Goal: Information Seeking & Learning: Learn about a topic

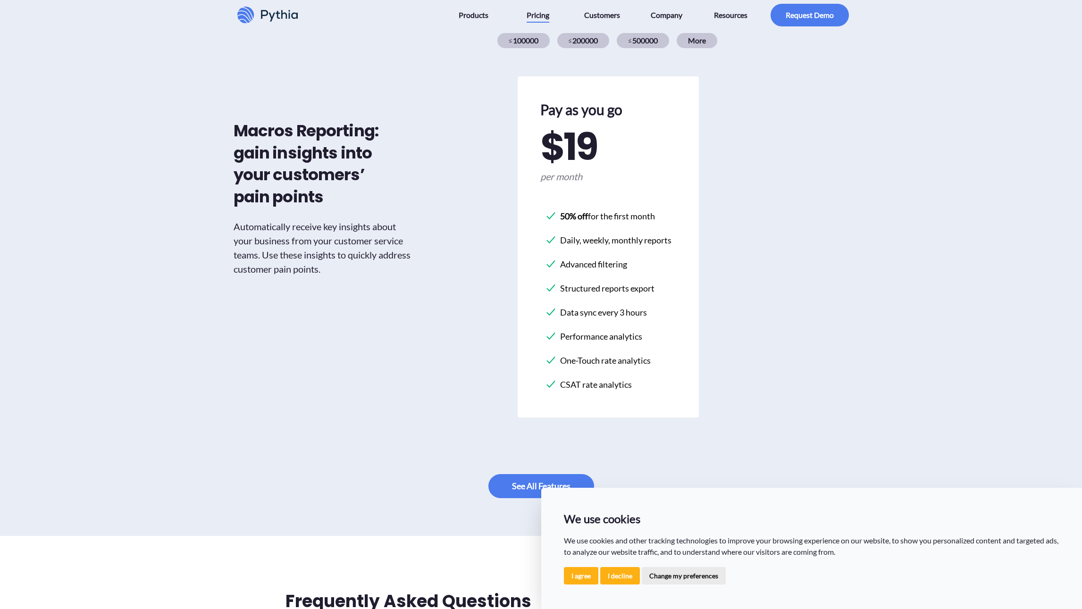
scroll to position [377, 0]
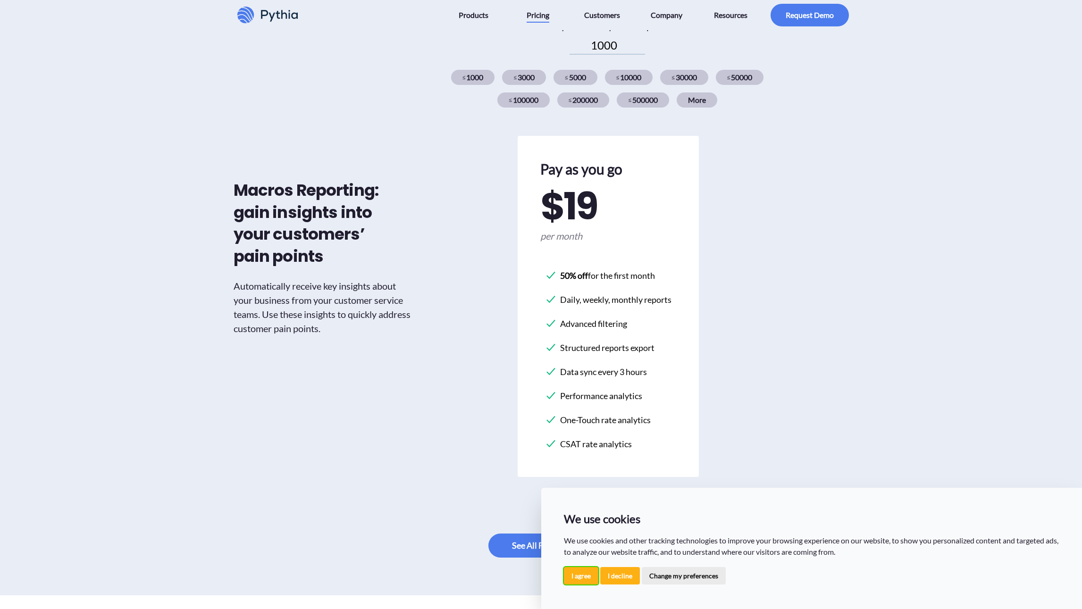
click at [574, 569] on button "I agree" at bounding box center [581, 575] width 34 height 17
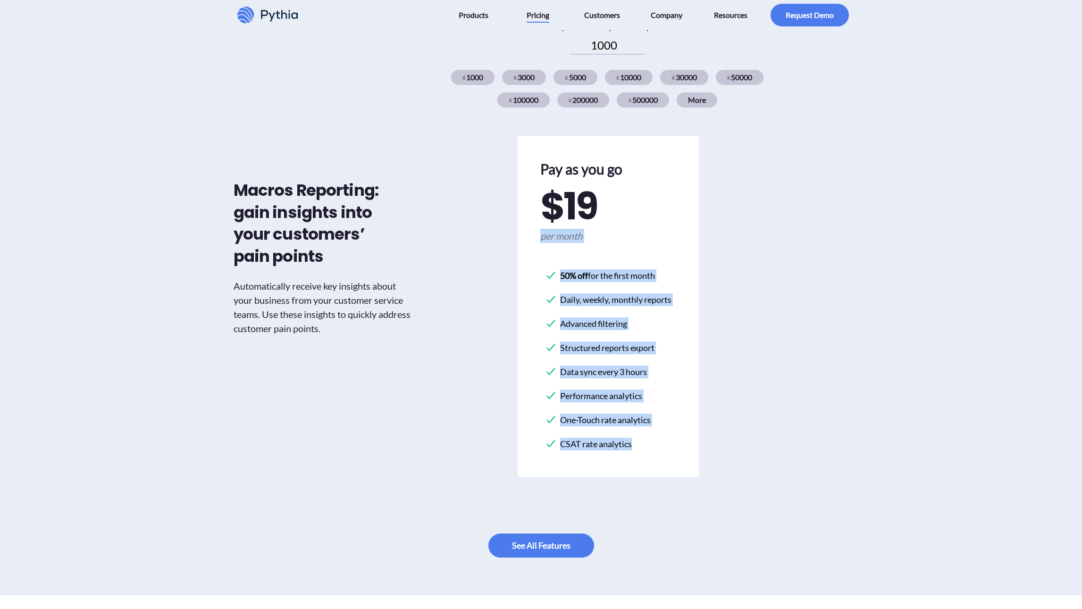
drag, startPoint x: 645, startPoint y: 448, endPoint x: 522, endPoint y: 256, distance: 228.1
click at [522, 256] on div "Pay as you go $ 19 per month 50% off for the first month Daily, weekly, monthly…" at bounding box center [608, 306] width 181 height 341
click at [523, 258] on div "Pay as you go $ 19 per month 50% off for the first month Daily, weekly, monthly…" at bounding box center [608, 306] width 181 height 341
drag, startPoint x: 545, startPoint y: 287, endPoint x: 644, endPoint y: 453, distance: 193.0
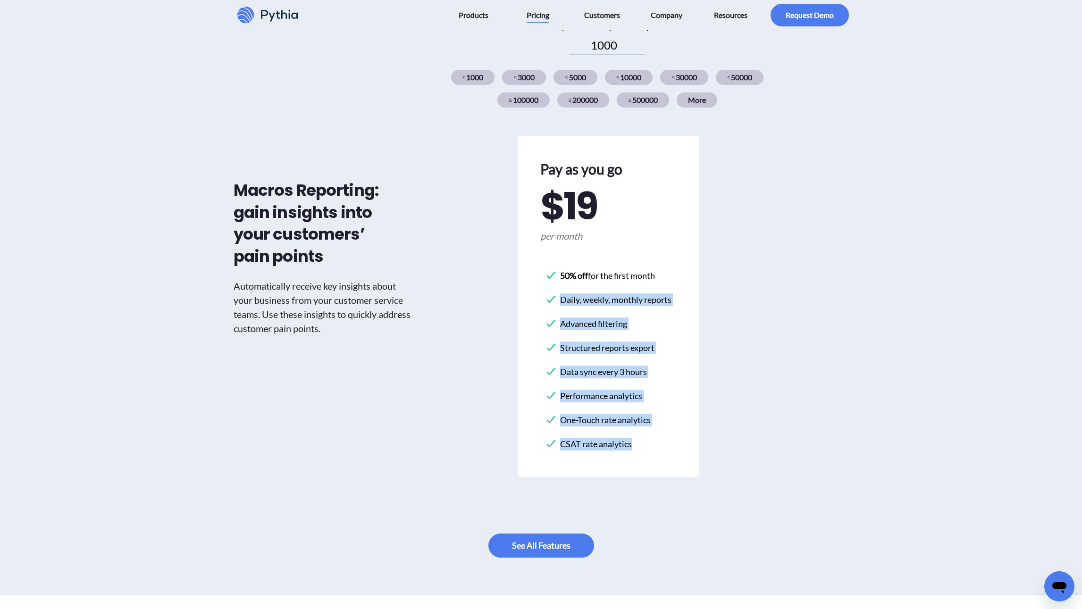
click at [644, 451] on div "Pay as you go $ 19 per month 50% off for the first month Daily, weekly, monthly…" at bounding box center [608, 306] width 181 height 341
click at [644, 453] on li "CSAT rate analytics" at bounding box center [608, 444] width 126 height 20
drag, startPoint x: 650, startPoint y: 452, endPoint x: 550, endPoint y: 274, distance: 204.5
click at [550, 274] on ul "50% off for the first month Daily, weekly, monthly reports Advanced filtering S…" at bounding box center [608, 360] width 126 height 189
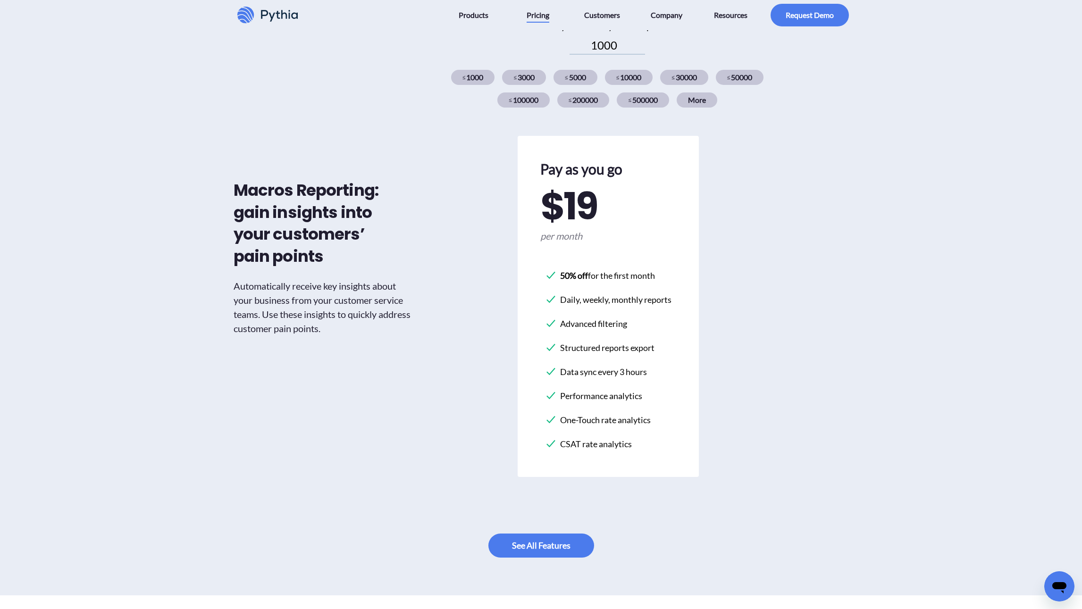
click at [550, 274] on li "50% off for the first month" at bounding box center [608, 276] width 126 height 20
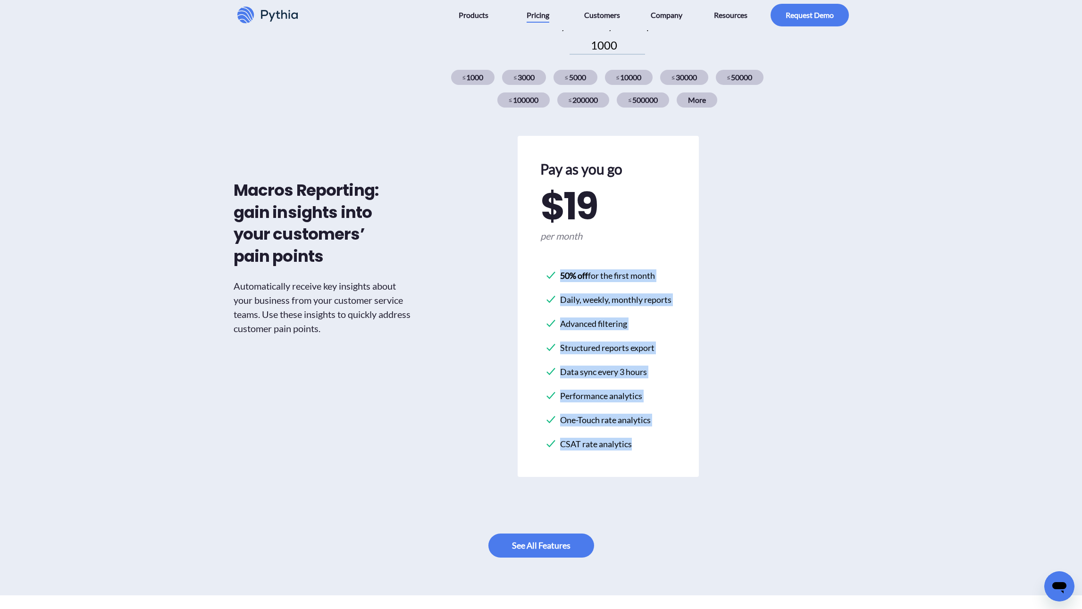
drag, startPoint x: 539, startPoint y: 269, endPoint x: 656, endPoint y: 456, distance: 220.2
click at [656, 456] on div "Pay as you go $ 19 per month 50% off for the first month Daily, weekly, monthly…" at bounding box center [608, 306] width 181 height 341
click at [656, 455] on div "Pay as you go $ 19 per month 50% off for the first month Daily, weekly, monthly…" at bounding box center [608, 306] width 181 height 341
drag, startPoint x: 660, startPoint y: 452, endPoint x: 524, endPoint y: 272, distance: 225.6
click at [524, 272] on div "Pay as you go $ 19 per month 50% off for the first month Daily, weekly, monthly…" at bounding box center [608, 306] width 181 height 341
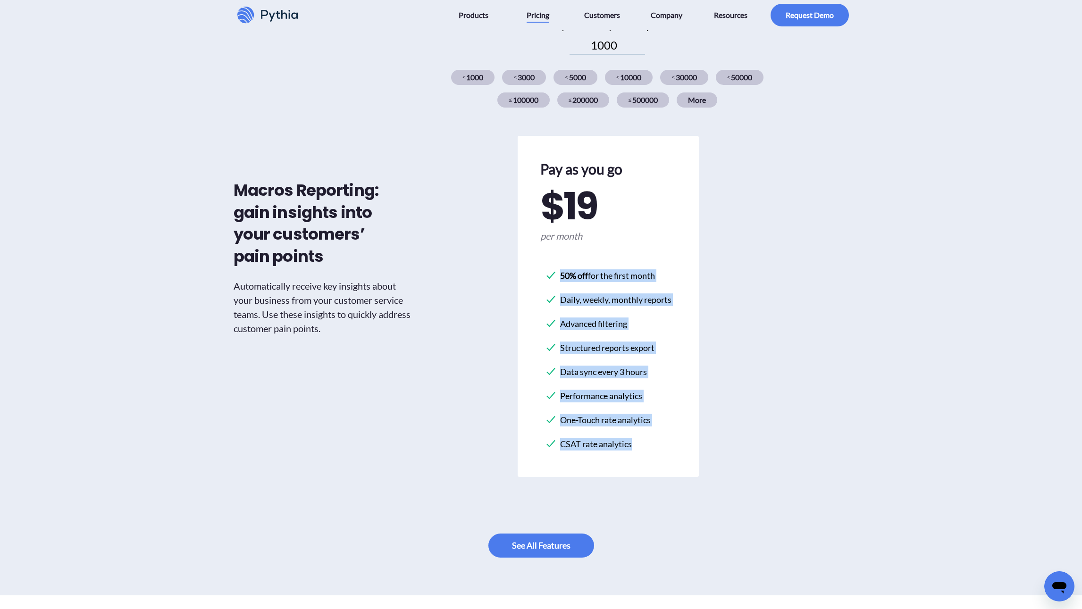
click at [524, 272] on div "Pay as you go $ 19 per month 50% off for the first month Daily, weekly, monthly…" at bounding box center [608, 306] width 181 height 341
drag, startPoint x: 529, startPoint y: 273, endPoint x: 650, endPoint y: 447, distance: 211.9
click at [650, 447] on div "Pay as you go $ 19 per month 50% off for the first month Daily, weekly, monthly…" at bounding box center [608, 306] width 181 height 341
click at [650, 447] on li "CSAT rate analytics" at bounding box center [608, 444] width 126 height 20
drag, startPoint x: 658, startPoint y: 447, endPoint x: 531, endPoint y: 266, distance: 221.6
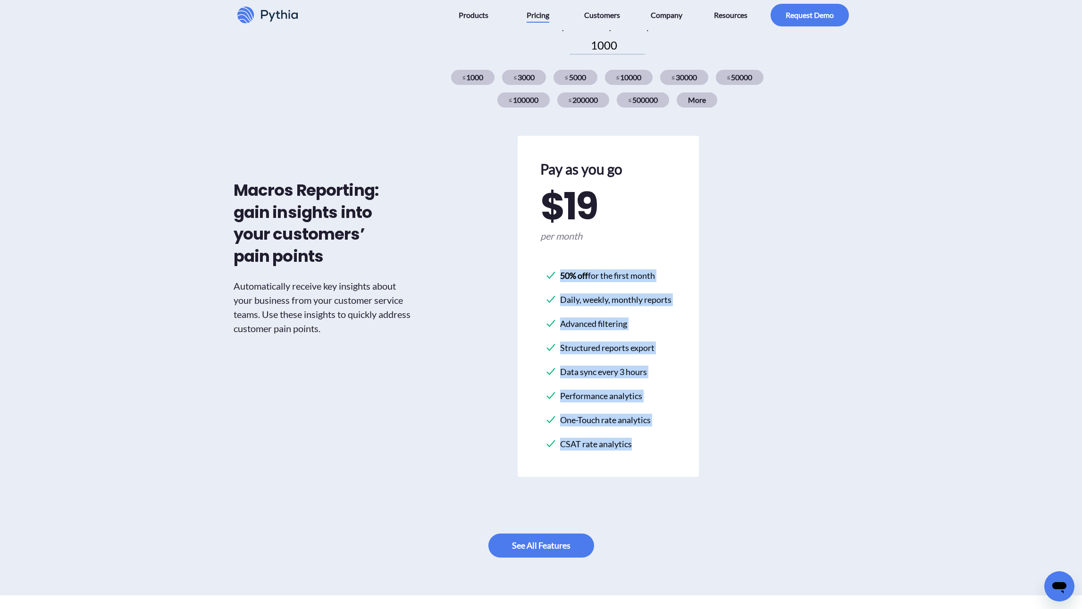
click at [531, 266] on div "Pay as you go $ 19 per month 50% off for the first month Daily, weekly, monthly…" at bounding box center [608, 306] width 181 height 341
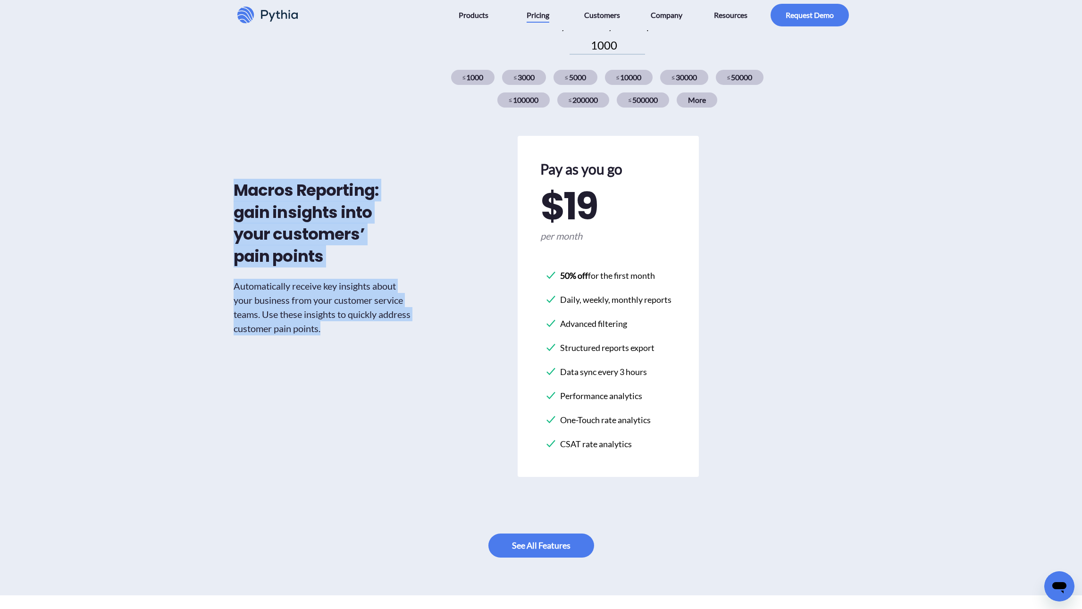
drag, startPoint x: 238, startPoint y: 182, endPoint x: 409, endPoint y: 357, distance: 244.9
click at [409, 357] on div "Macros Reporting: gain insights into your customers’ pain points Automatically …" at bounding box center [324, 257] width 180 height 477
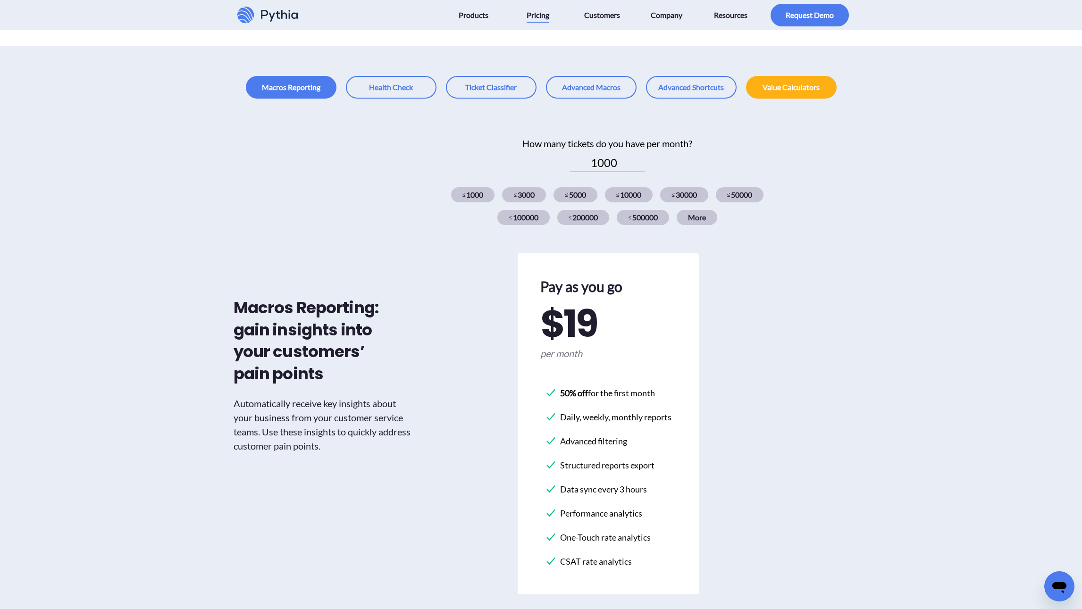
scroll to position [142, 0]
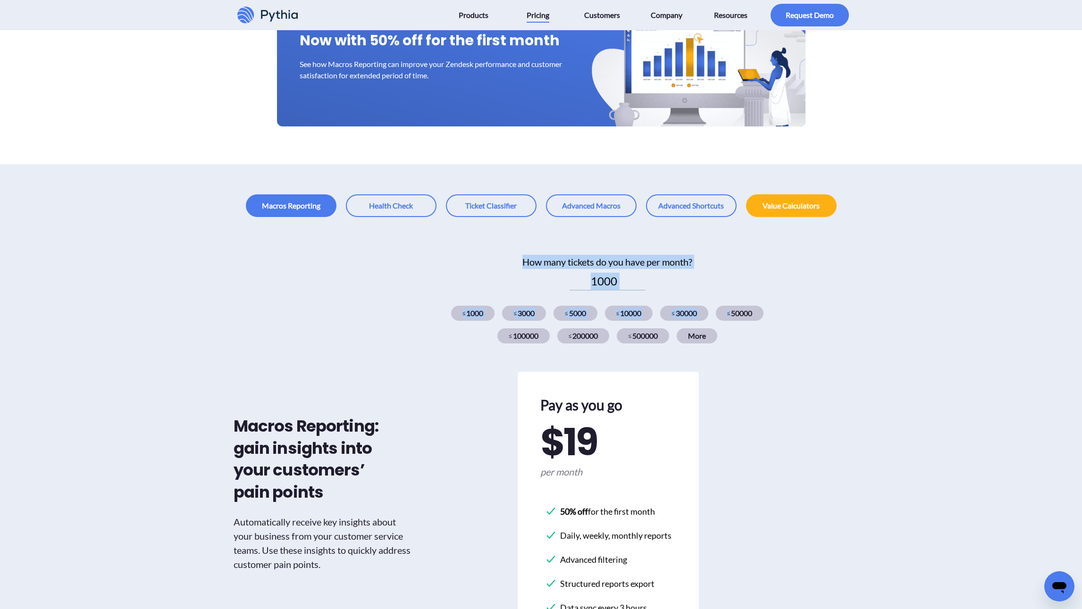
drag, startPoint x: 642, startPoint y: 269, endPoint x: 867, endPoint y: 291, distance: 226.6
click at [867, 291] on div "Macros Reporting: gain insights into your customers’ pain points Automatically …" at bounding box center [541, 524] width 1082 height 614
click at [640, 319] on div "≤ 10000" at bounding box center [629, 313] width 48 height 15
click at [583, 314] on div "≤ 5000" at bounding box center [575, 313] width 44 height 15
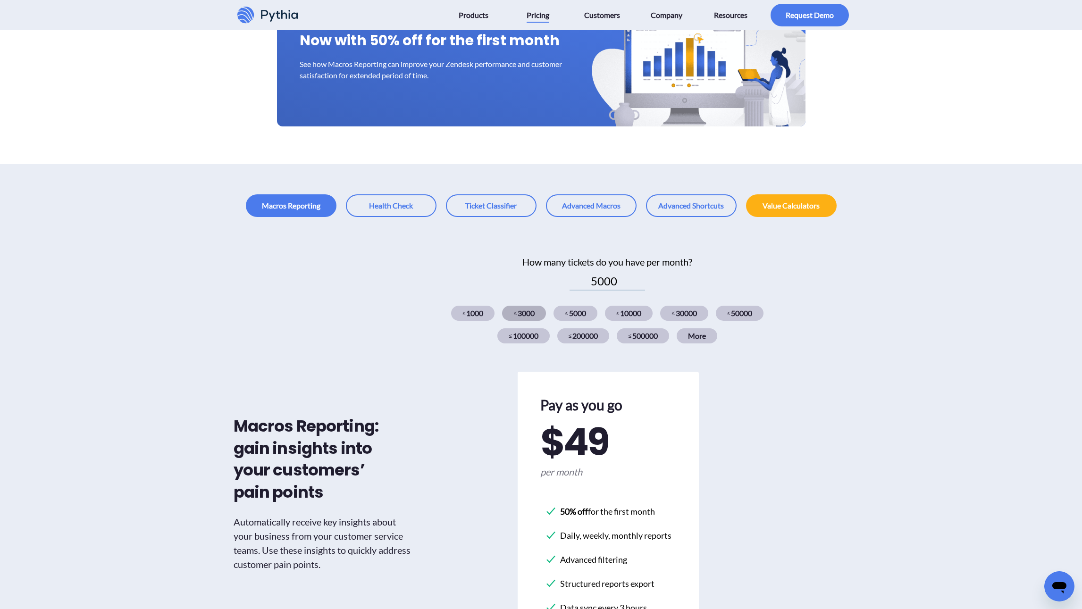
click at [532, 314] on div "≤ 3000" at bounding box center [524, 313] width 44 height 15
click at [566, 312] on span "≤" at bounding box center [566, 313] width 3 height 8
type input "5000"
click at [371, 206] on link at bounding box center [391, 205] width 91 height 23
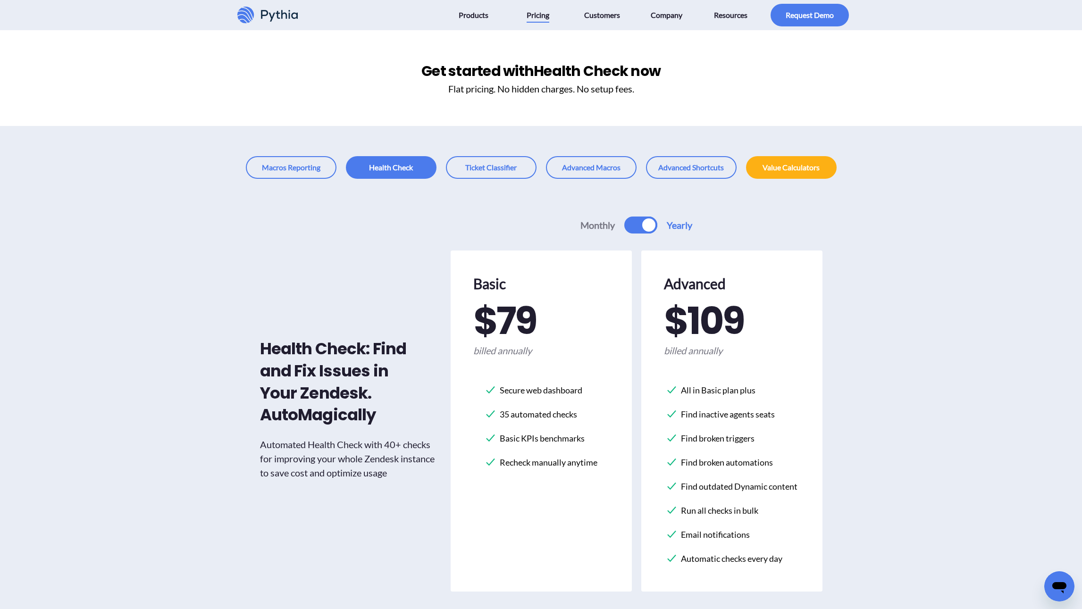
click at [327, 217] on div "Health Check: Find and Fix Issues in Your Zendesk. AutoMagically Automated Heal…" at bounding box center [350, 409] width 181 height 384
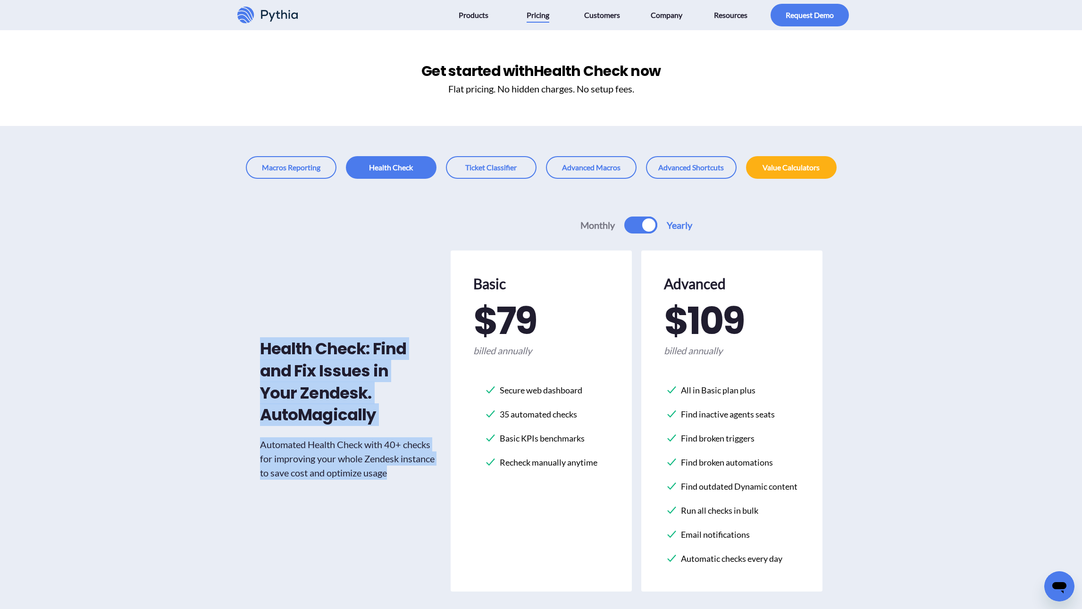
drag, startPoint x: 241, startPoint y: 315, endPoint x: 399, endPoint y: 481, distance: 229.2
click at [399, 481] on div "Health Check: Find and Fix Issues in Your Zendesk. AutoMagically Automated Heal…" at bounding box center [541, 440] width 1082 height 522
click at [399, 481] on div "Health Check: Find and Fix Issues in Your Zendesk. AutoMagically Automated Heal…" at bounding box center [350, 409] width 181 height 384
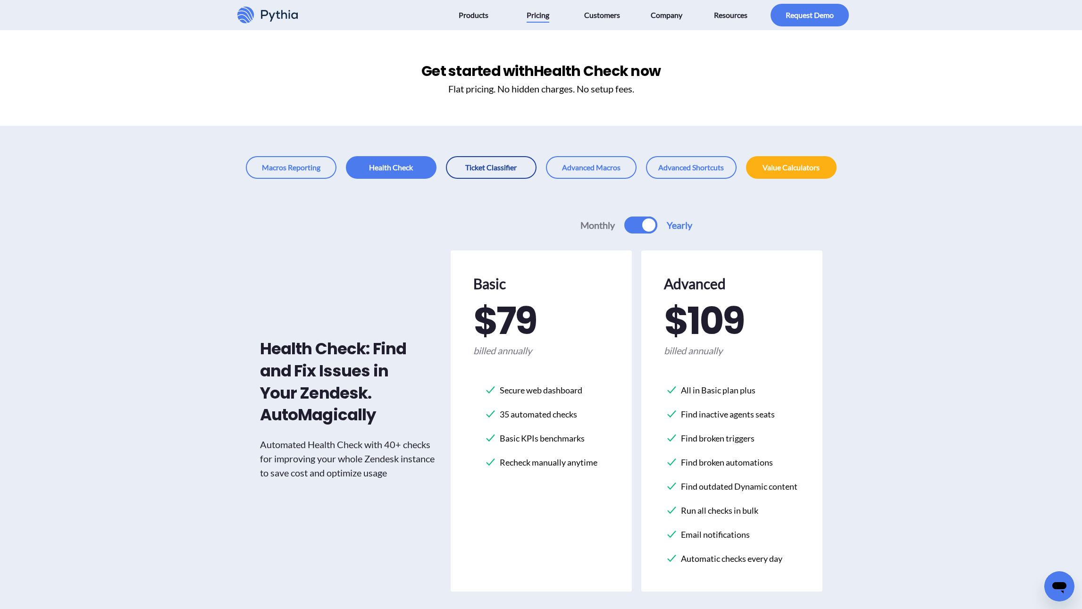
click at [497, 173] on link at bounding box center [491, 167] width 91 height 23
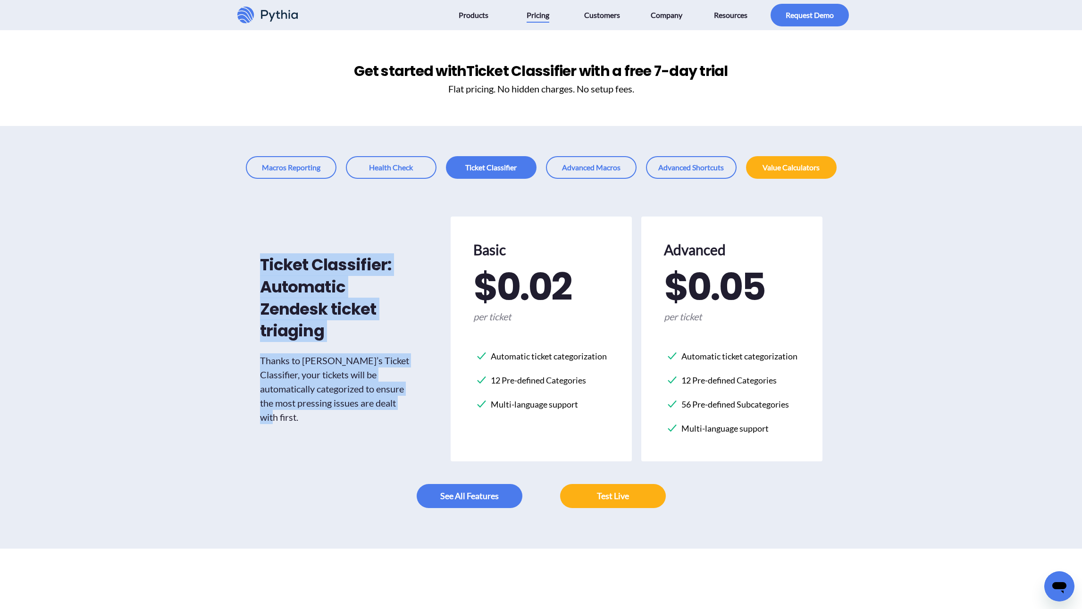
drag, startPoint x: 203, startPoint y: 247, endPoint x: 399, endPoint y: 419, distance: 261.0
click at [399, 419] on div "Ticket Classifier: Automatic Zendesk ticket triaging Thanks to [PERSON_NAME]’s …" at bounding box center [541, 364] width 1082 height 370
click at [399, 418] on div "Ticket Classifier: Automatic Zendesk ticket triaging Thanks to [PERSON_NAME]’s …" at bounding box center [350, 339] width 181 height 245
drag, startPoint x: 408, startPoint y: 413, endPoint x: 145, endPoint y: 206, distance: 335.2
click at [145, 206] on div "Ticket Classifier: Automatic Zendesk ticket triaging Thanks to [PERSON_NAME]’s …" at bounding box center [541, 364] width 1082 height 370
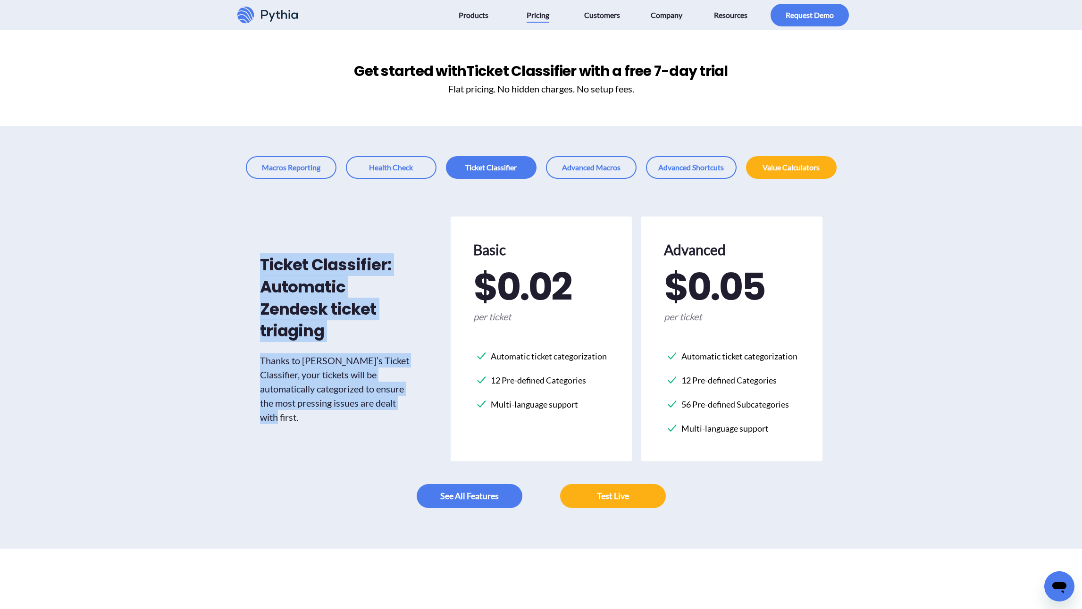
click at [145, 206] on div "Ticket Classifier: Automatic Zendesk ticket triaging Thanks to [PERSON_NAME]’s …" at bounding box center [541, 364] width 1082 height 370
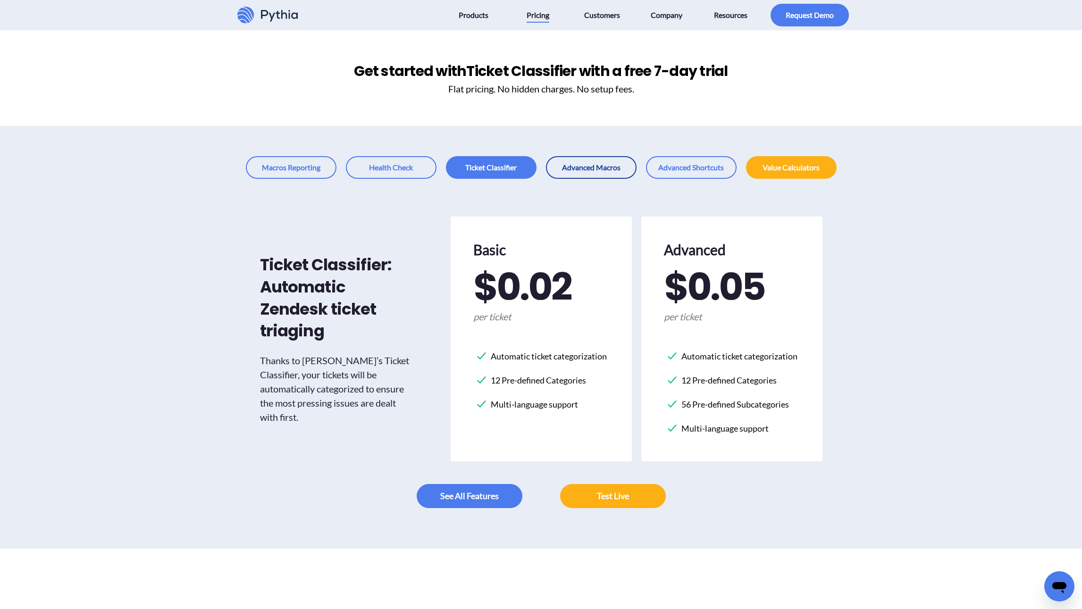
click at [604, 162] on link at bounding box center [591, 167] width 91 height 23
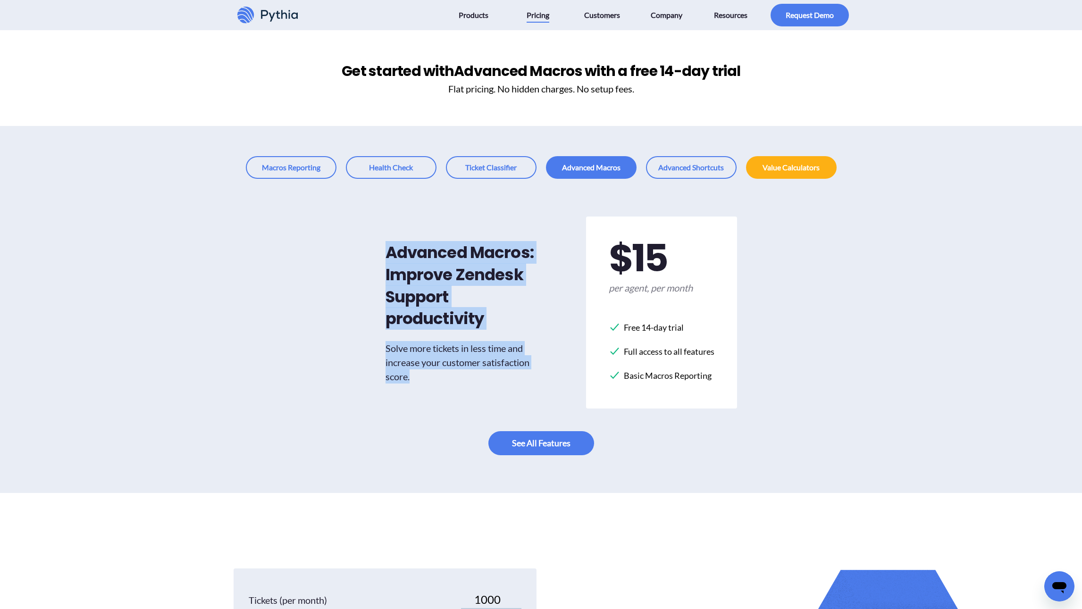
drag, startPoint x: 318, startPoint y: 216, endPoint x: 436, endPoint y: 384, distance: 204.8
click at [436, 384] on div "Advanced Macros: Improve Zendesk Support productivity Solve more tickets in les…" at bounding box center [541, 336] width 1082 height 314
click at [436, 384] on div "Advanced Macros: Improve Zendesk Support productivity Solve more tickets in les…" at bounding box center [460, 313] width 151 height 192
drag, startPoint x: 454, startPoint y: 383, endPoint x: 338, endPoint y: 255, distance: 172.7
click at [338, 255] on div "Advanced Macros: Improve Zendesk Support productivity Solve more tickets in les…" at bounding box center [541, 313] width 487 height 192
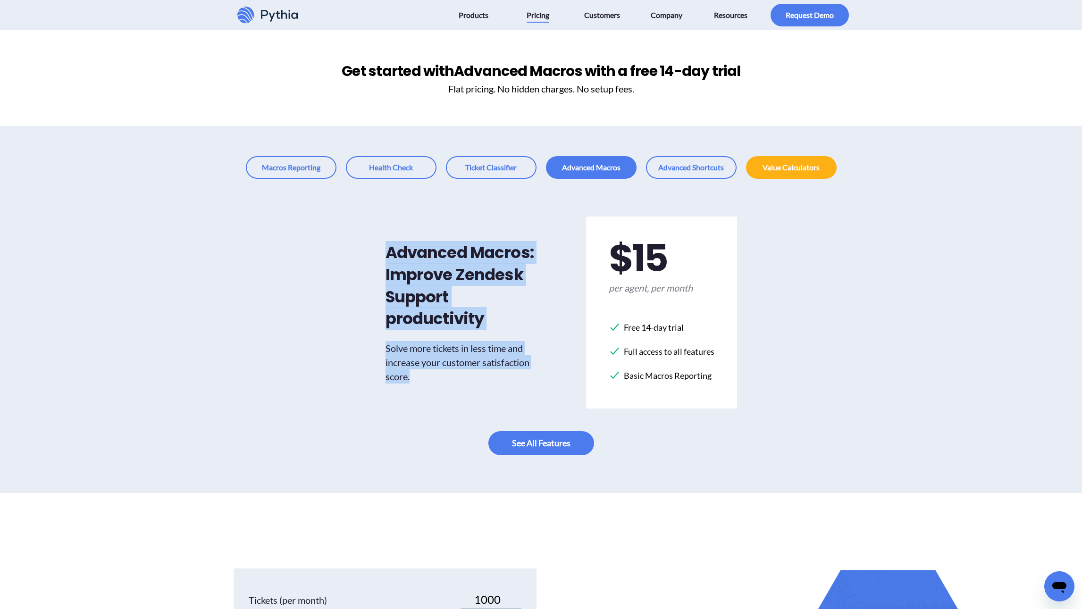
click at [338, 255] on div "Advanced Macros: Improve Zendesk Support productivity Solve more tickets in les…" at bounding box center [541, 313] width 487 height 192
drag, startPoint x: 358, startPoint y: 285, endPoint x: 446, endPoint y: 378, distance: 128.5
click at [446, 378] on div "Advanced Macros: Improve Zendesk Support productivity Solve more tickets in les…" at bounding box center [541, 313] width 487 height 192
click at [446, 378] on h3 "Solve more tickets in less time and increase your customer satisfaction score." at bounding box center [460, 362] width 151 height 42
drag, startPoint x: 475, startPoint y: 382, endPoint x: 362, endPoint y: 258, distance: 167.6
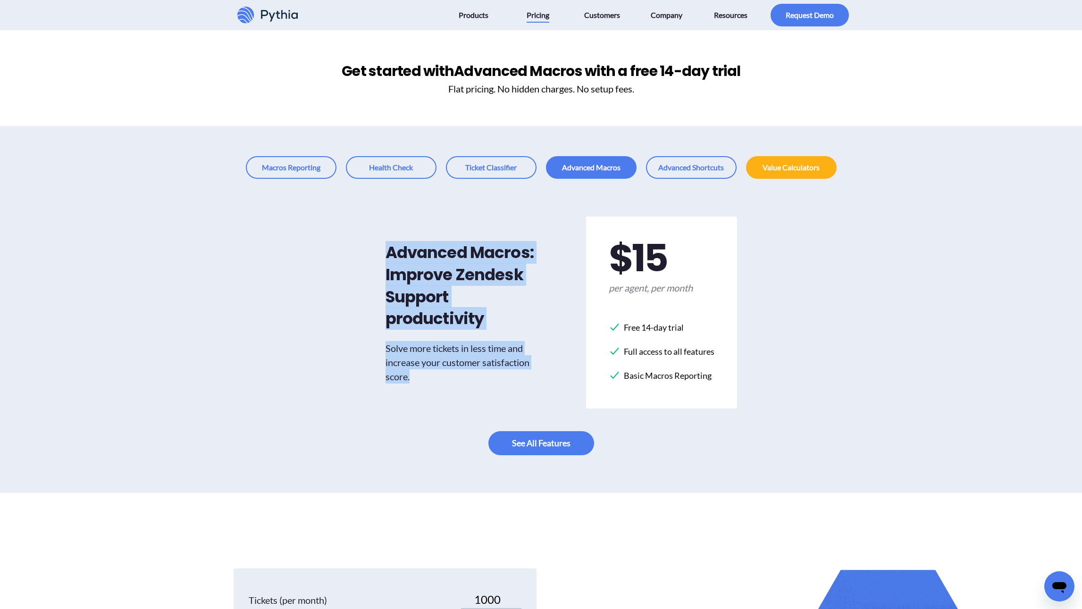
click at [362, 258] on div "Advanced Macros: Improve Zendesk Support productivity Solve more tickets in les…" at bounding box center [541, 313] width 487 height 192
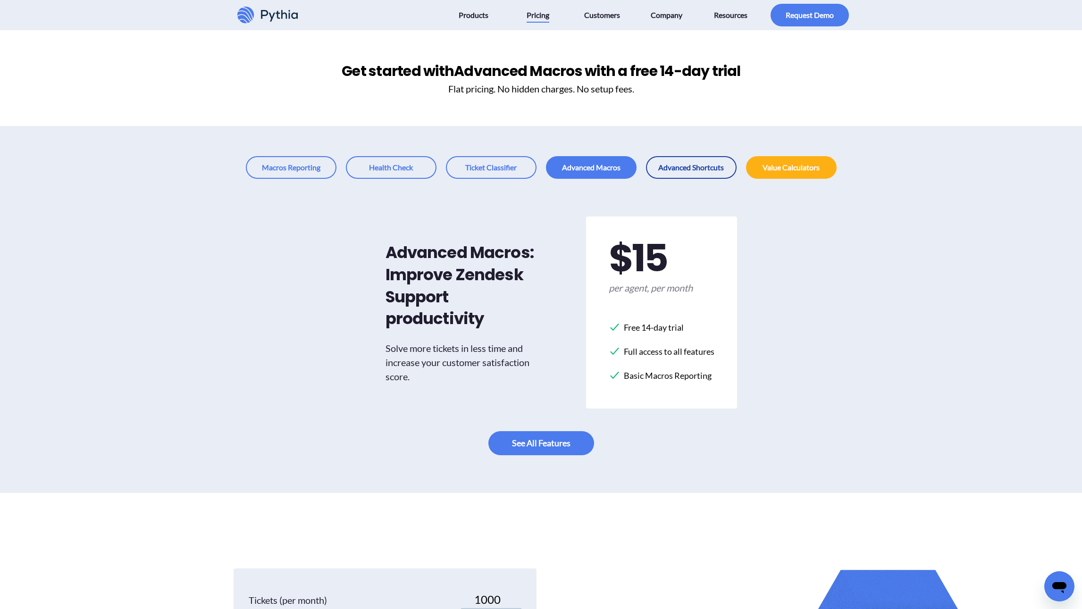
click at [699, 164] on link at bounding box center [691, 167] width 91 height 23
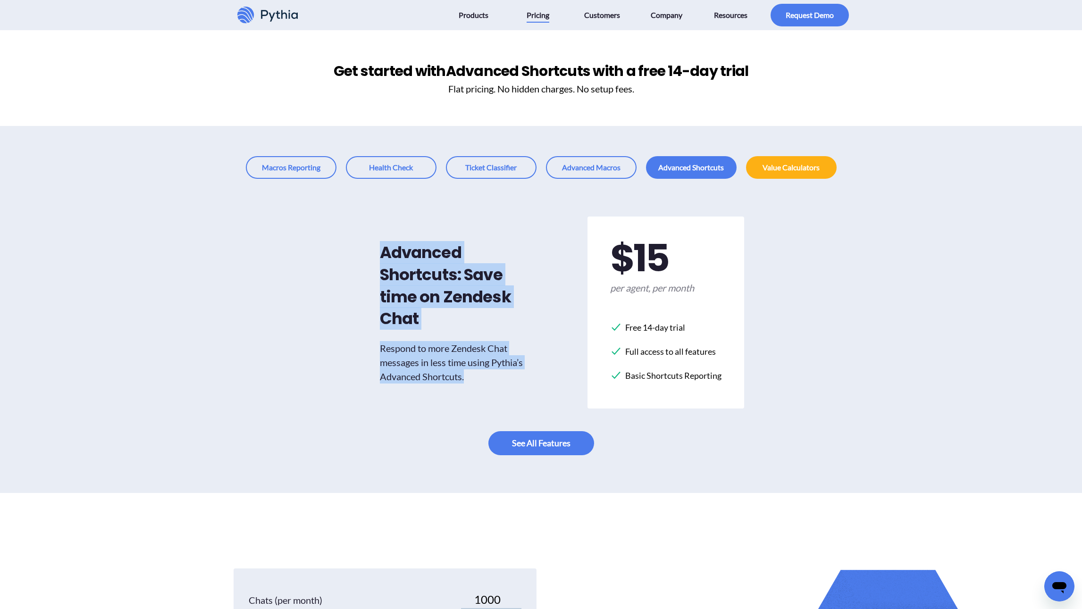
drag, startPoint x: 375, startPoint y: 242, endPoint x: 500, endPoint y: 381, distance: 187.4
click at [500, 381] on div "Advanced Shortcuts: Save time on Zendesk Chat Respond to more Zendesk Chat mess…" at bounding box center [541, 313] width 504 height 192
click at [500, 381] on h3 "Respond to more Zendesk Chat messages in less time using Pythia’s Advanced Shor…" at bounding box center [455, 362] width 151 height 42
drag, startPoint x: 515, startPoint y: 382, endPoint x: 320, endPoint y: 241, distance: 240.5
click at [320, 241] on div "Advanced Shortcuts: Save time on Zendesk Chat Respond to more Zendesk Chat mess…" at bounding box center [541, 313] width 504 height 192
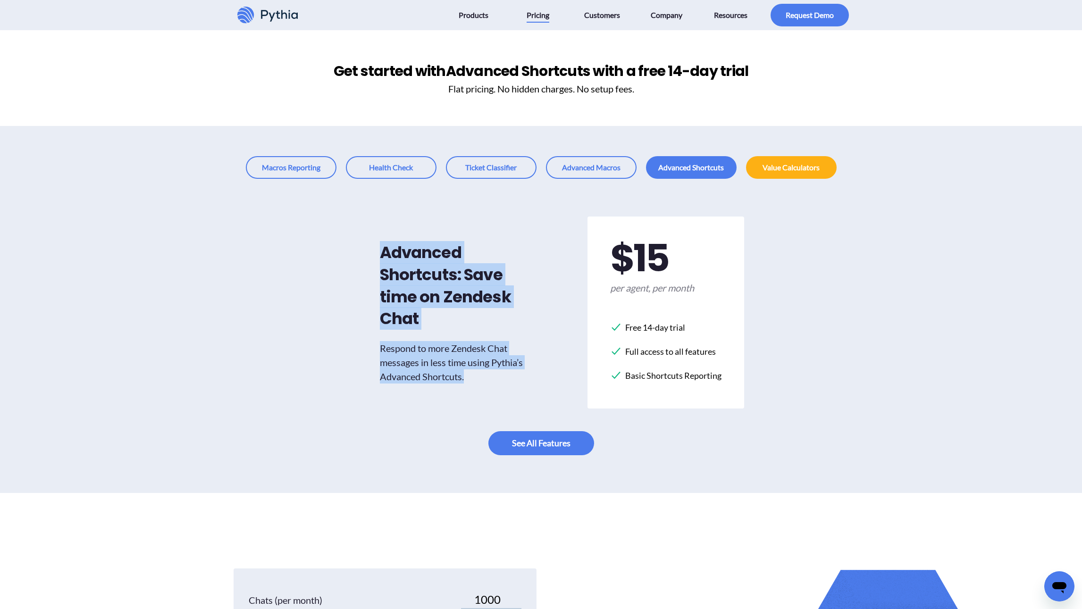
click at [320, 241] on div "Advanced Shortcuts: Save time on Zendesk Chat Respond to more Zendesk Chat mess…" at bounding box center [541, 313] width 504 height 192
drag, startPoint x: 317, startPoint y: 243, endPoint x: 502, endPoint y: 381, distance: 230.5
click at [502, 381] on div "Advanced Shortcuts: Save time on Zendesk Chat Respond to more Zendesk Chat mess…" at bounding box center [541, 313] width 504 height 192
click at [502, 381] on h3 "Respond to more Zendesk Chat messages in less time using Pythia’s Advanced Shor…" at bounding box center [455, 362] width 151 height 42
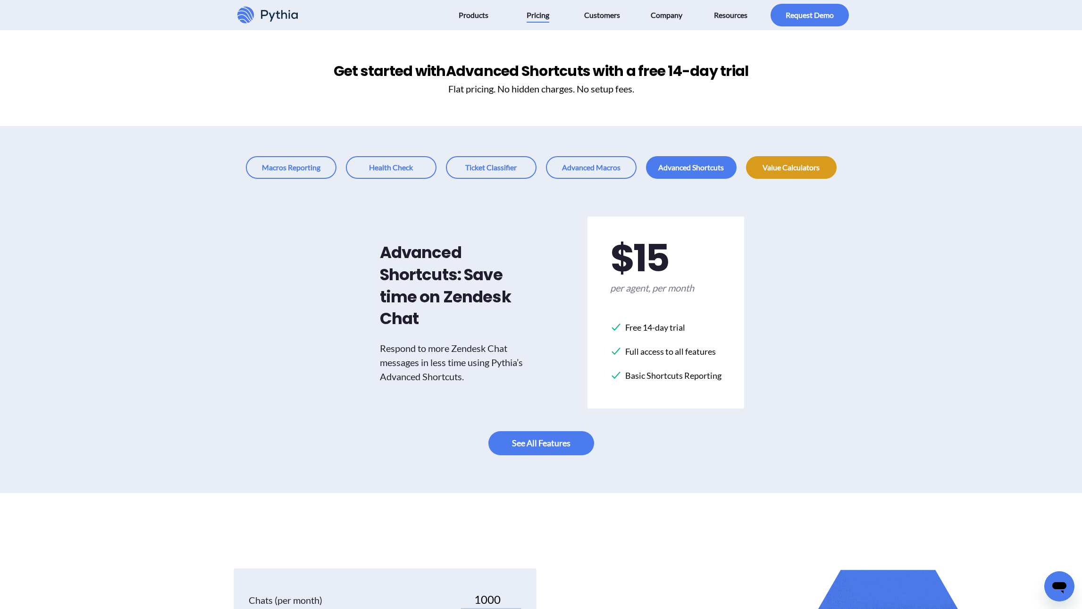
click at [819, 161] on link at bounding box center [791, 167] width 91 height 23
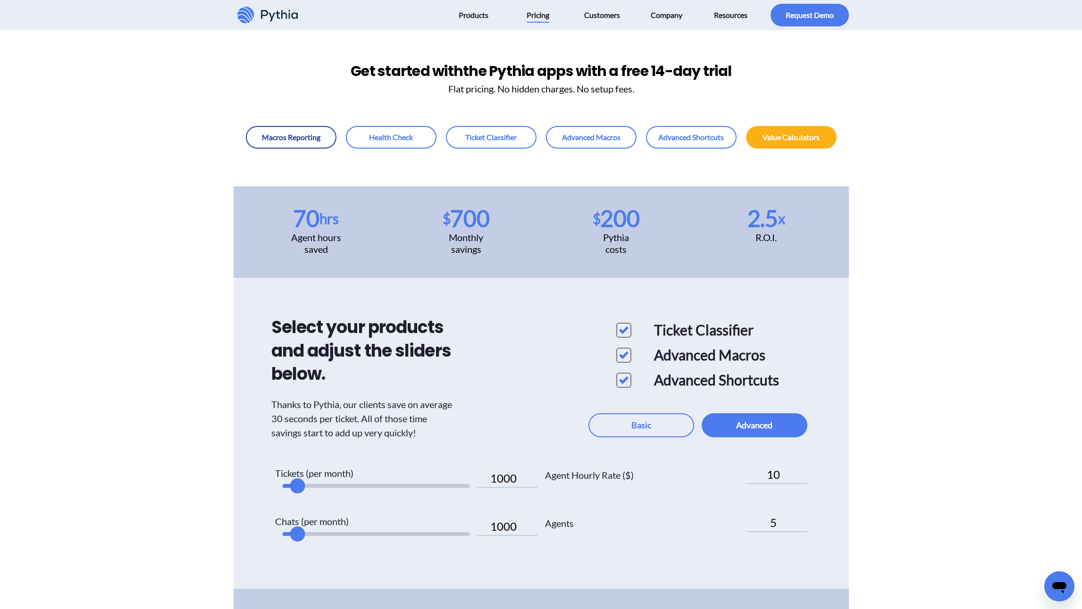
click at [267, 134] on link at bounding box center [291, 137] width 91 height 23
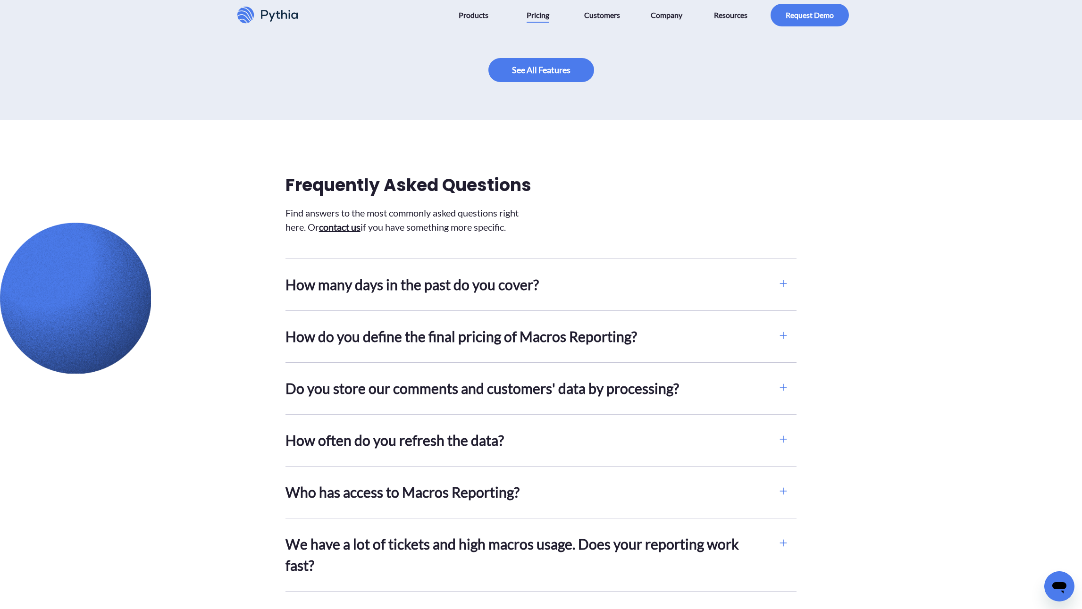
scroll to position [944, 0]
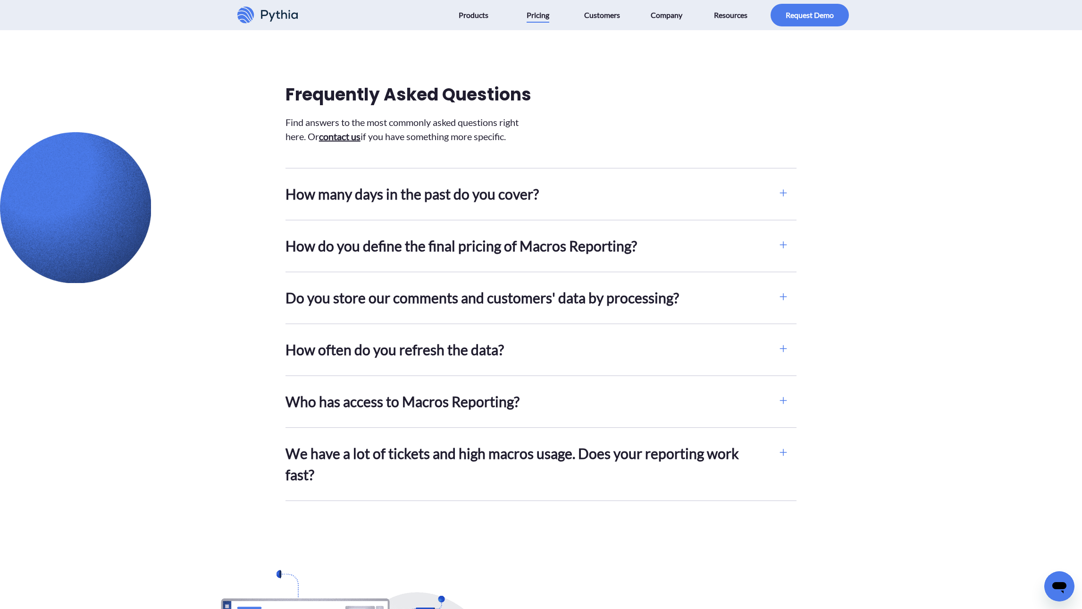
click at [348, 251] on h2 "How do you define the final pricing of Macros Reporting?" at bounding box center [527, 245] width 484 height 21
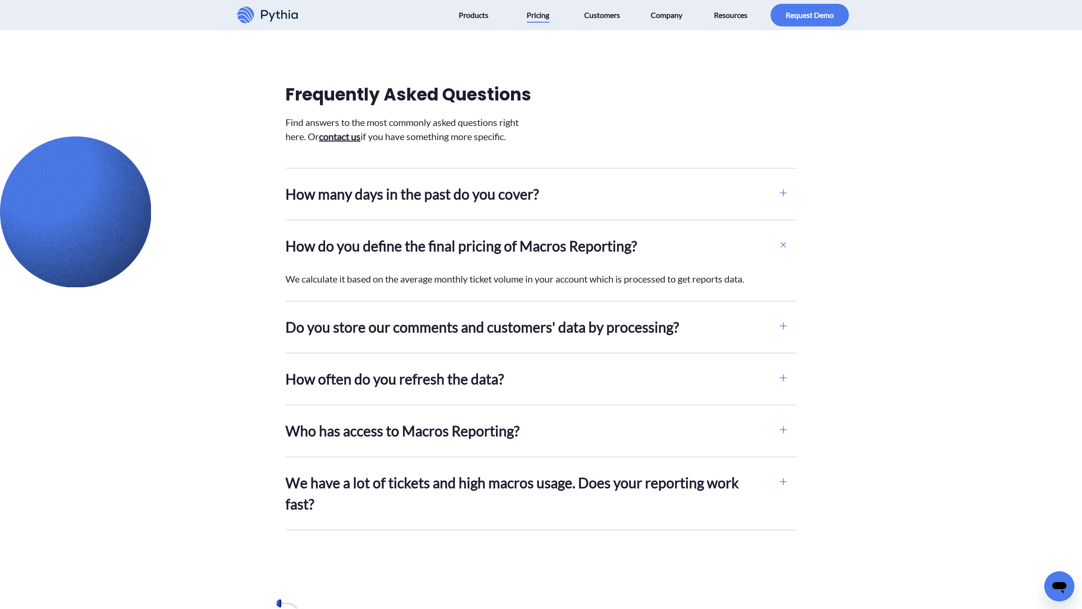
click at [349, 254] on h2 "How do you define the final pricing of Macros Reporting?" at bounding box center [527, 245] width 484 height 21
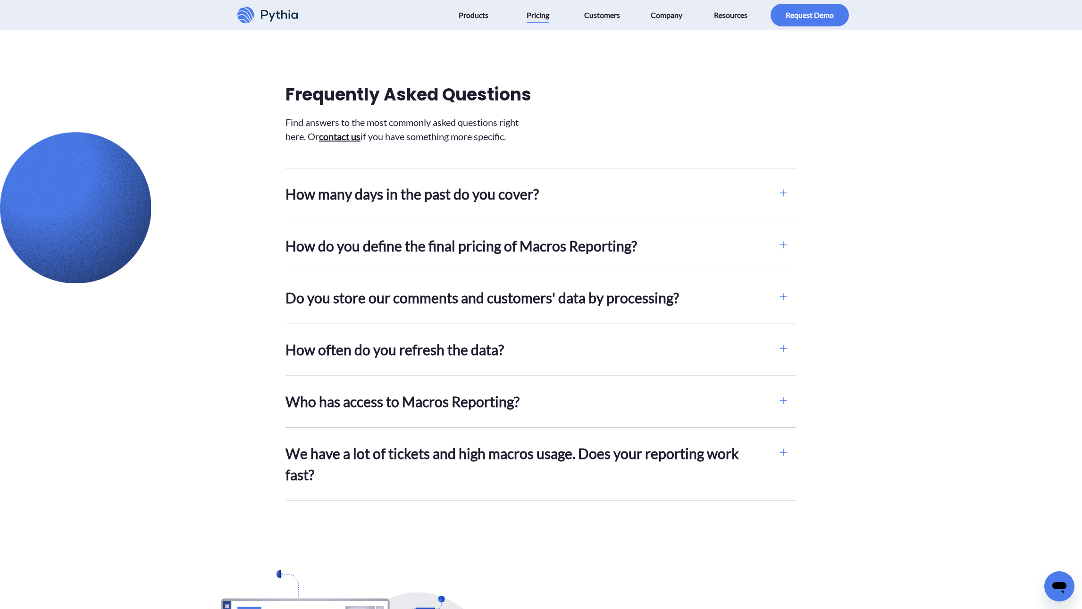
click at [343, 209] on div "How many days in the past do you cover? By default, we get all unarchived ticke…" at bounding box center [531, 193] width 492 height 51
click at [343, 194] on h2 "How many days in the past do you cover?" at bounding box center [527, 194] width 484 height 21
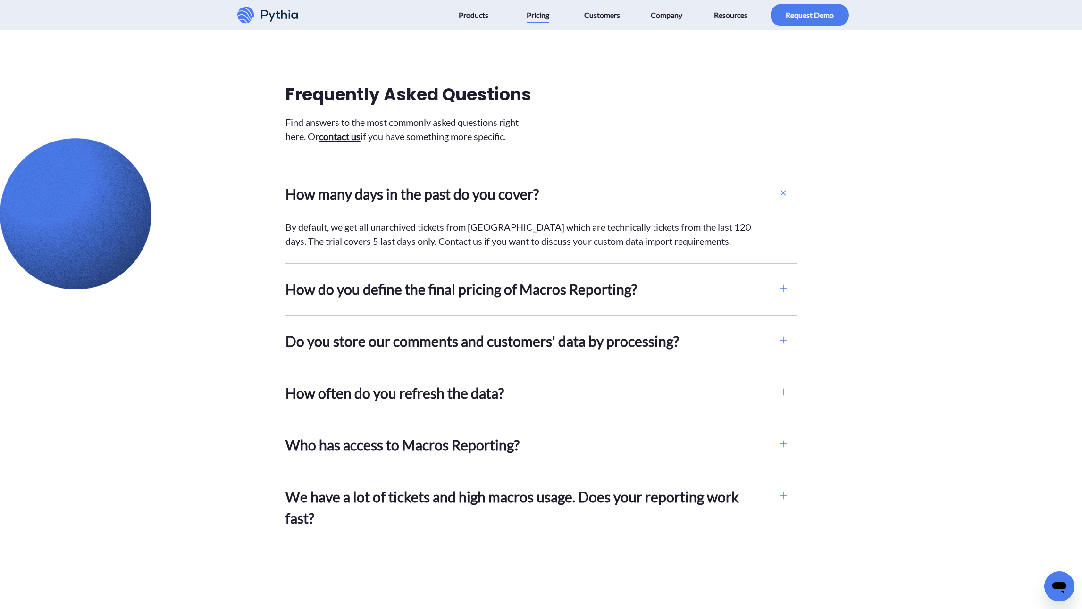
click at [335, 194] on h2 "How many days in the past do you cover?" at bounding box center [527, 194] width 484 height 21
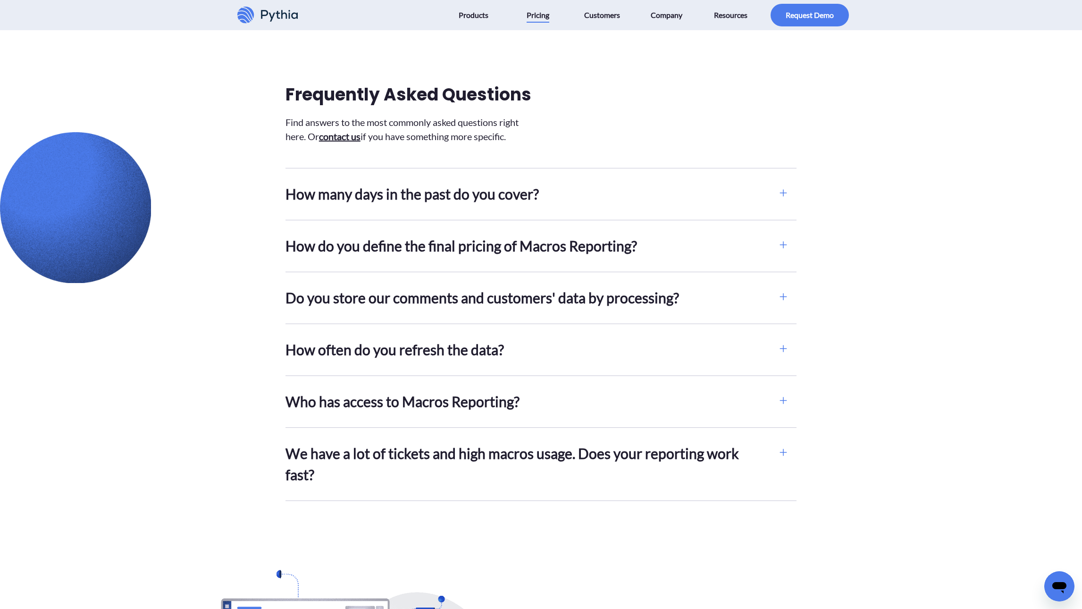
click at [297, 295] on h2 "Do you store our comments and customers' data by processing?" at bounding box center [527, 297] width 484 height 21
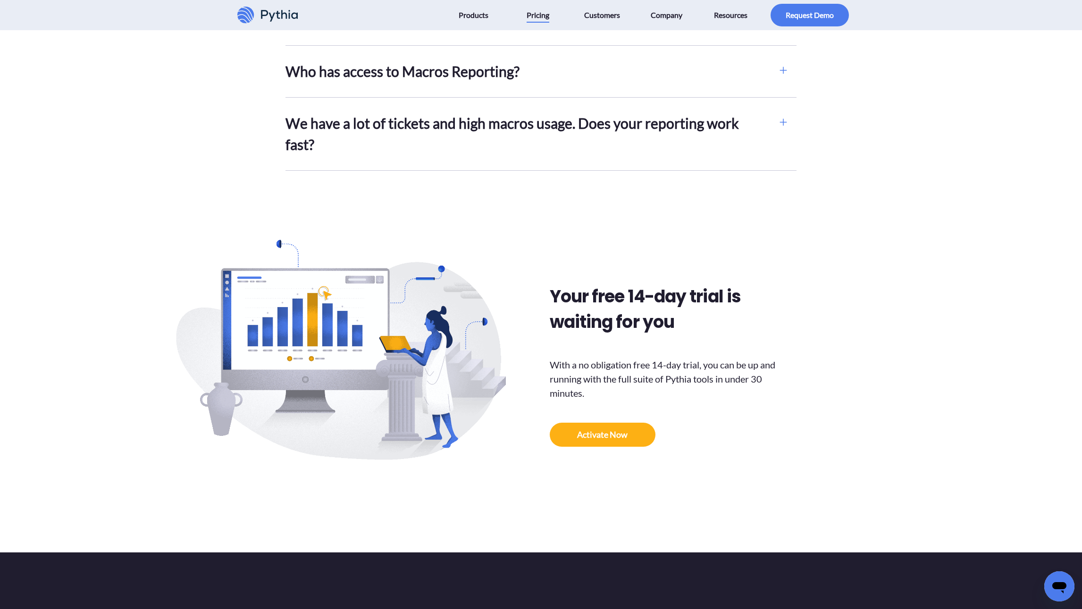
click at [217, 223] on img at bounding box center [339, 365] width 394 height 294
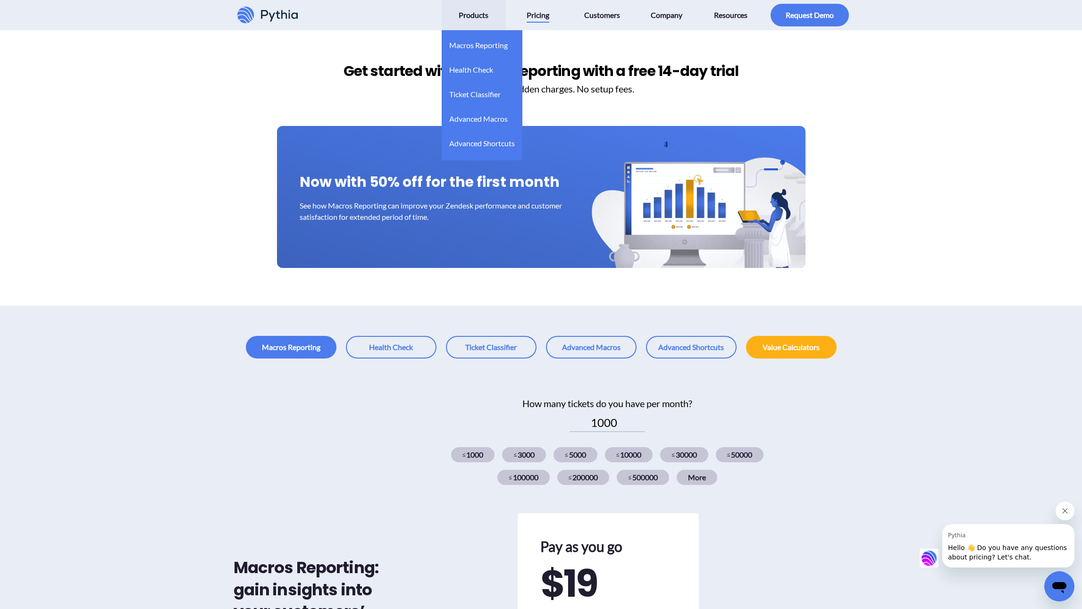
scroll to position [0, 0]
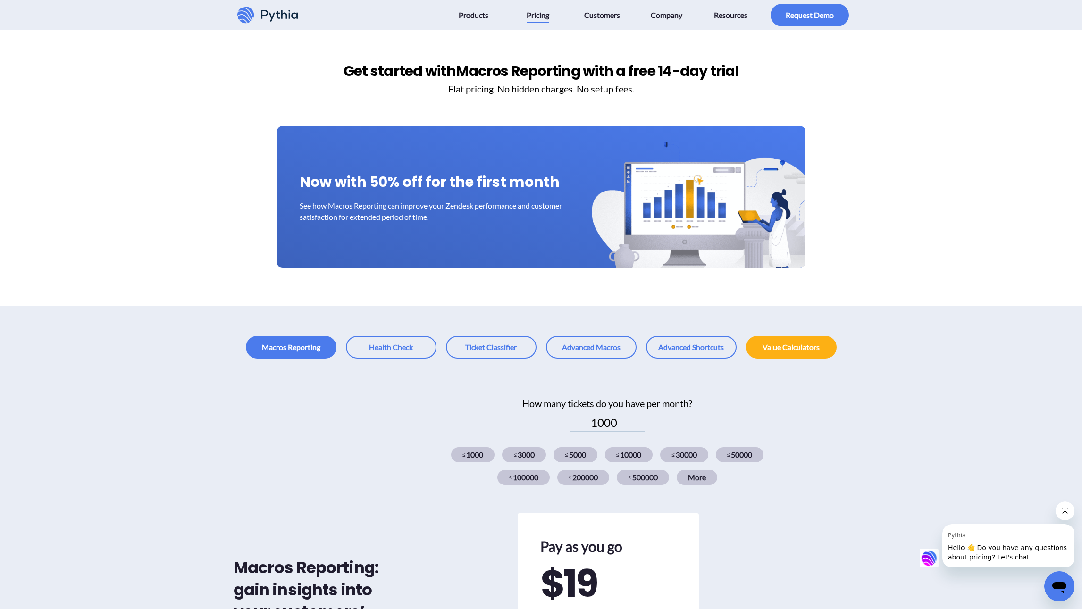
drag, startPoint x: 165, startPoint y: 365, endPoint x: 170, endPoint y: 182, distance: 183.1
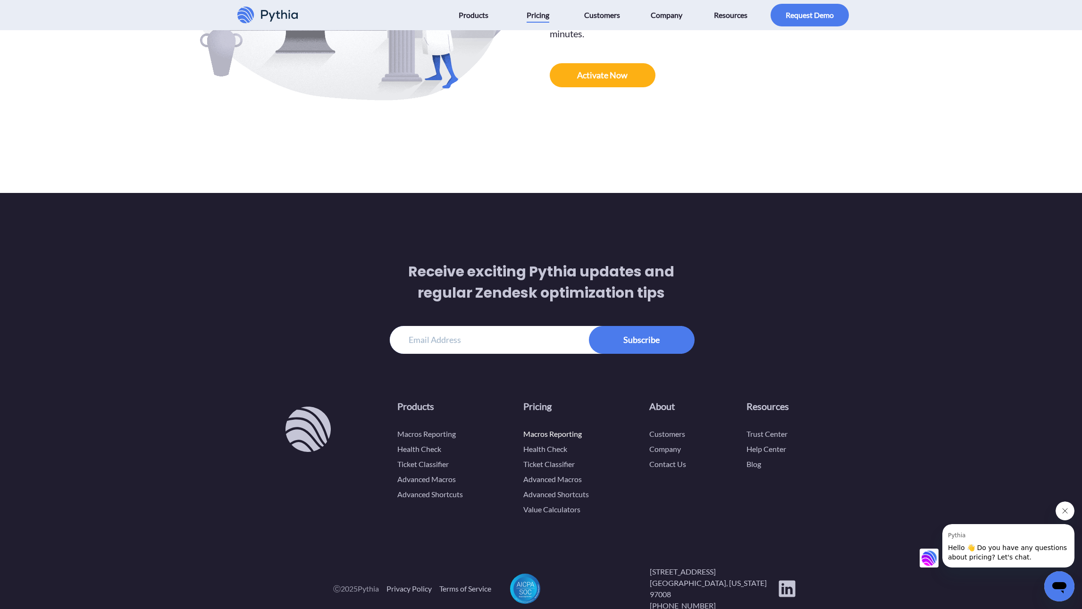
drag, startPoint x: 145, startPoint y: 165, endPoint x: 159, endPoint y: 360, distance: 195.9
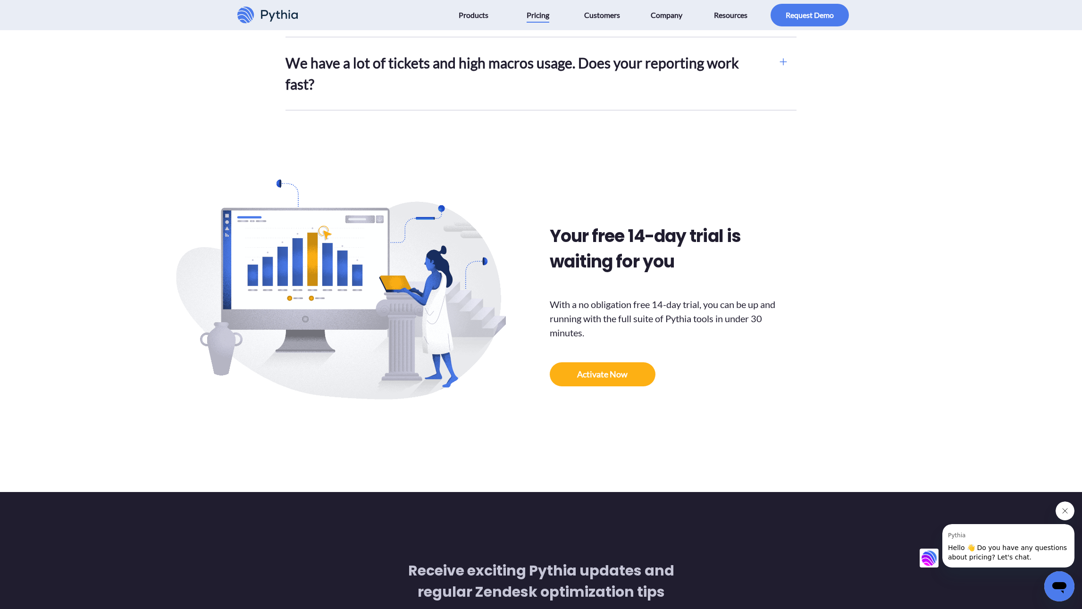
scroll to position [126, 0]
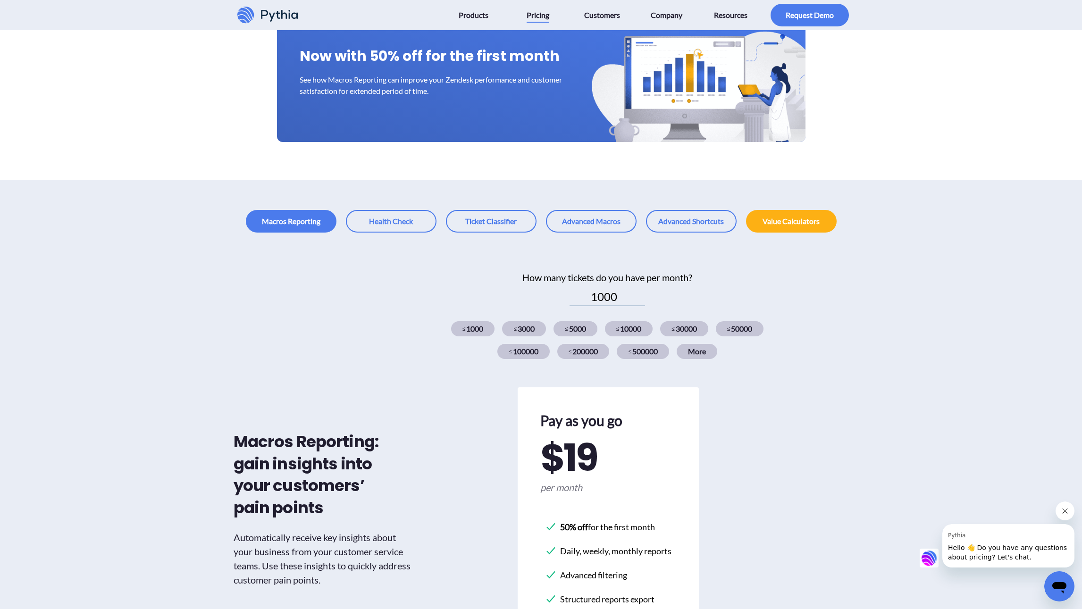
drag, startPoint x: 150, startPoint y: 329, endPoint x: 147, endPoint y: 151, distance: 177.4
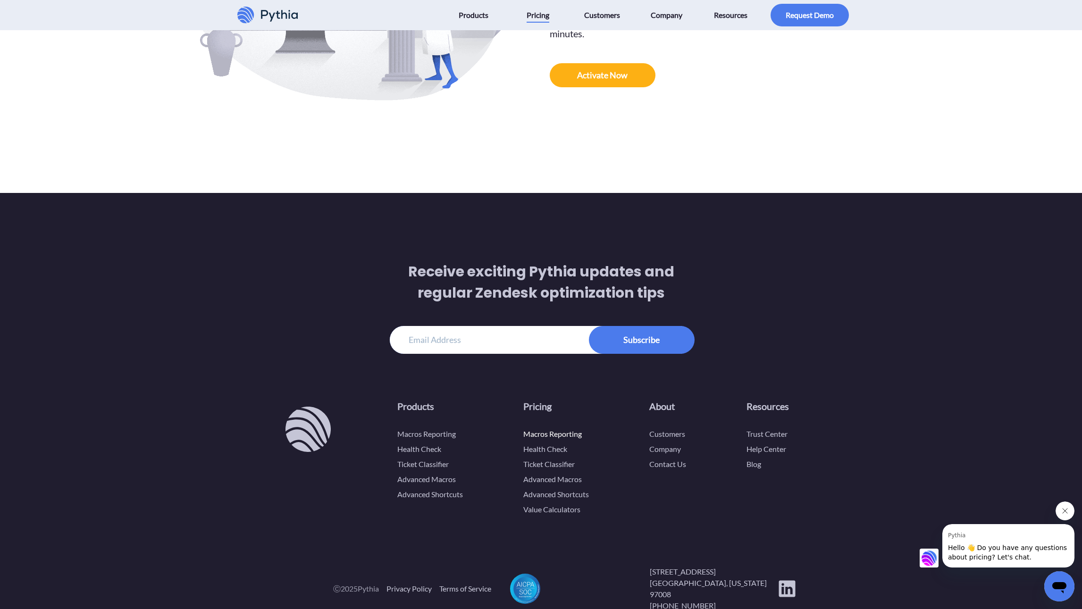
drag, startPoint x: 147, startPoint y: 149, endPoint x: 137, endPoint y: 344, distance: 195.1
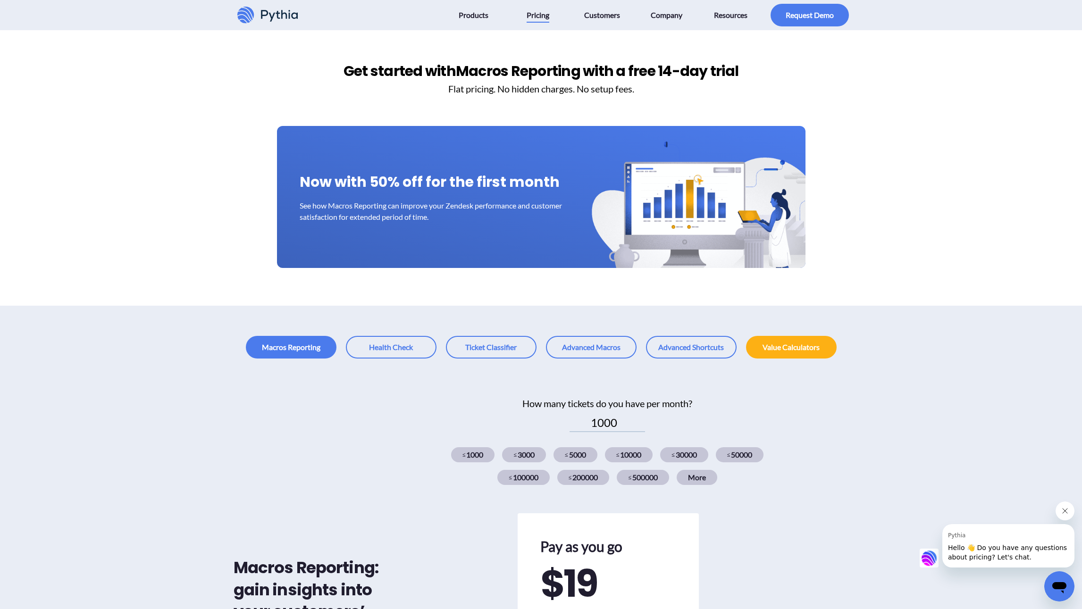
drag, startPoint x: 137, startPoint y: 344, endPoint x: 141, endPoint y: 104, distance: 240.2
